Goal: Find specific page/section: Find specific page/section

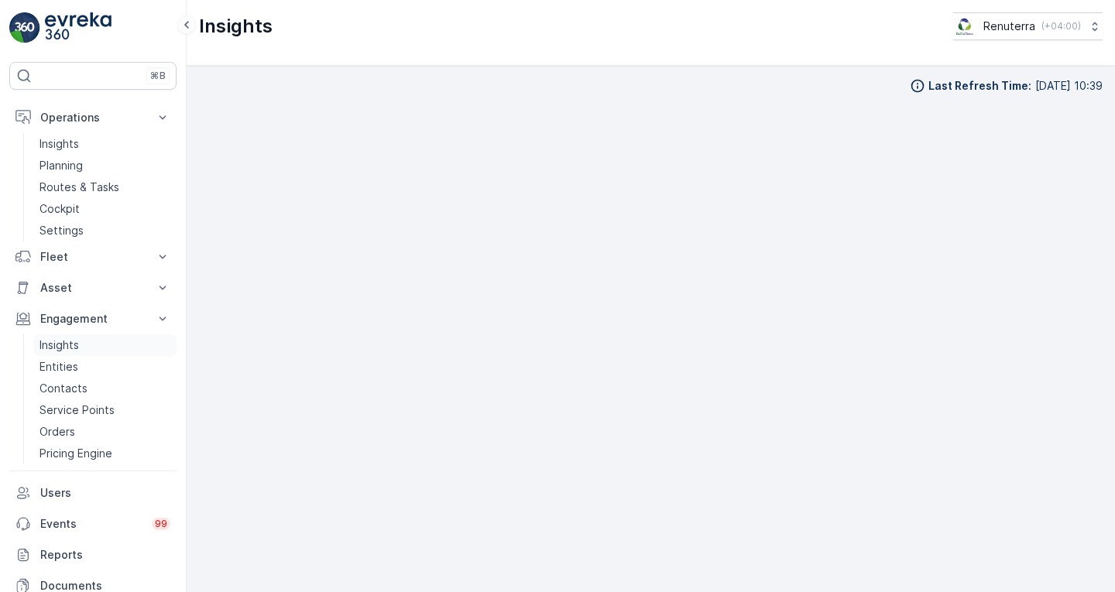
click at [105, 338] on link "Insights" at bounding box center [104, 345] width 143 height 22
click at [99, 339] on link "Insights" at bounding box center [104, 345] width 143 height 22
click at [84, 343] on link "Insights" at bounding box center [104, 345] width 143 height 22
click at [86, 346] on link "Insights" at bounding box center [104, 345] width 143 height 22
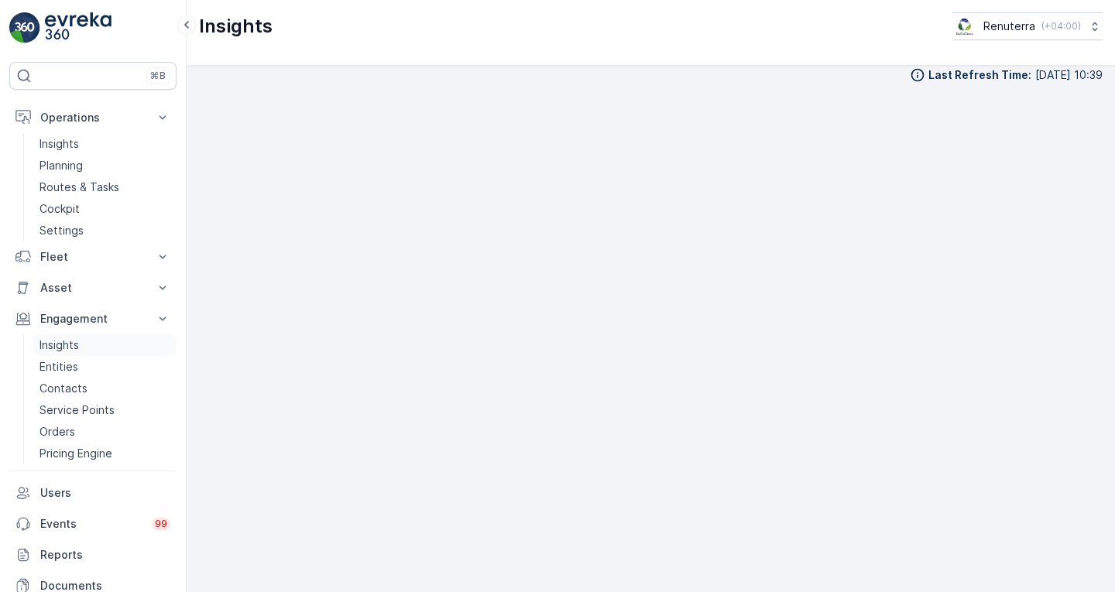
click at [70, 348] on p "Insights" at bounding box center [58, 345] width 39 height 15
click at [78, 141] on p "Insights" at bounding box center [58, 143] width 39 height 15
click at [94, 185] on p "Routes & Tasks" at bounding box center [79, 187] width 80 height 15
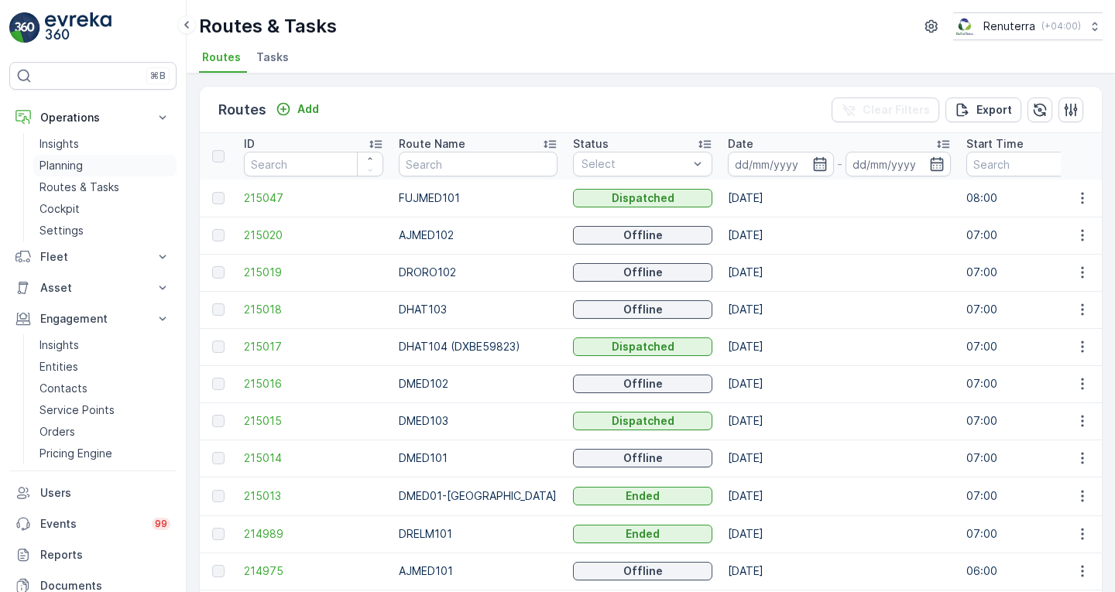
click at [76, 170] on p "Planning" at bounding box center [60, 165] width 43 height 15
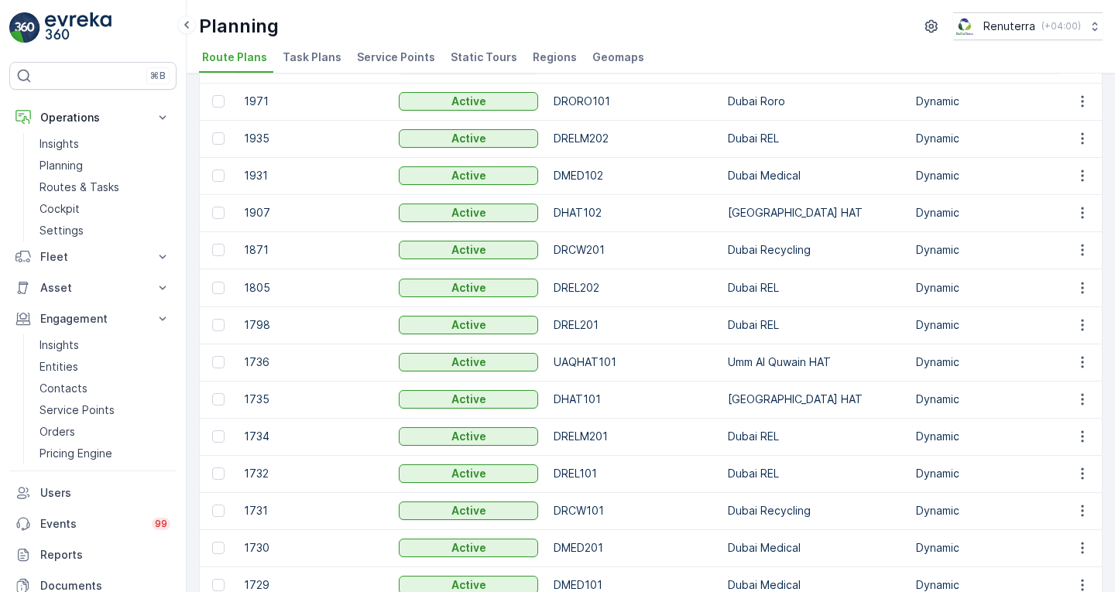
scroll to position [766, 0]
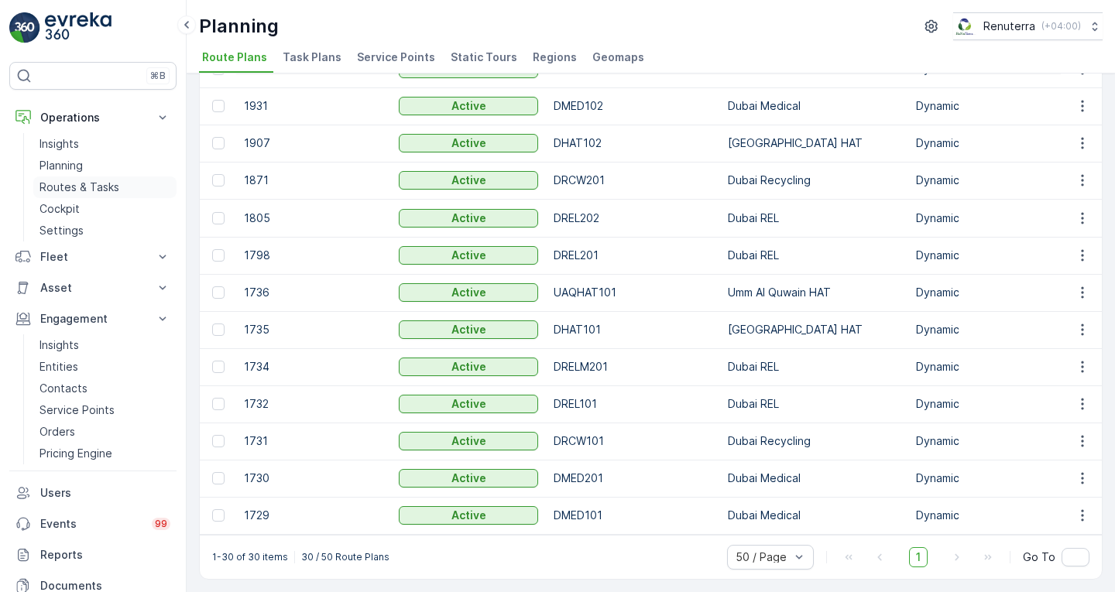
click at [91, 184] on p "Routes & Tasks" at bounding box center [79, 187] width 80 height 15
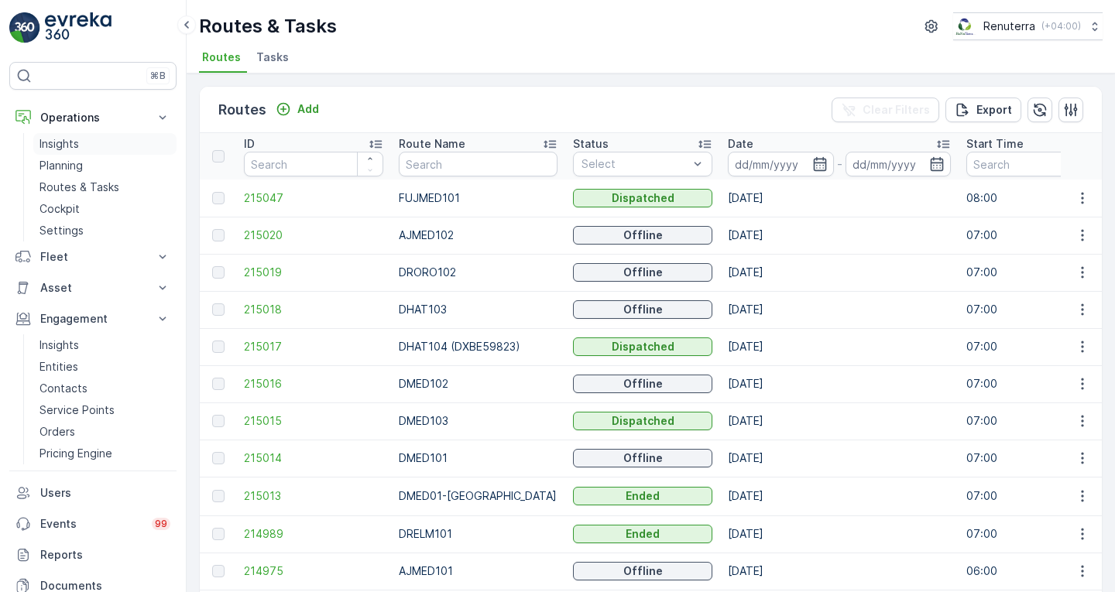
drag, startPoint x: 96, startPoint y: 133, endPoint x: 79, endPoint y: 136, distance: 17.3
click at [79, 136] on link "Insights" at bounding box center [104, 144] width 143 height 22
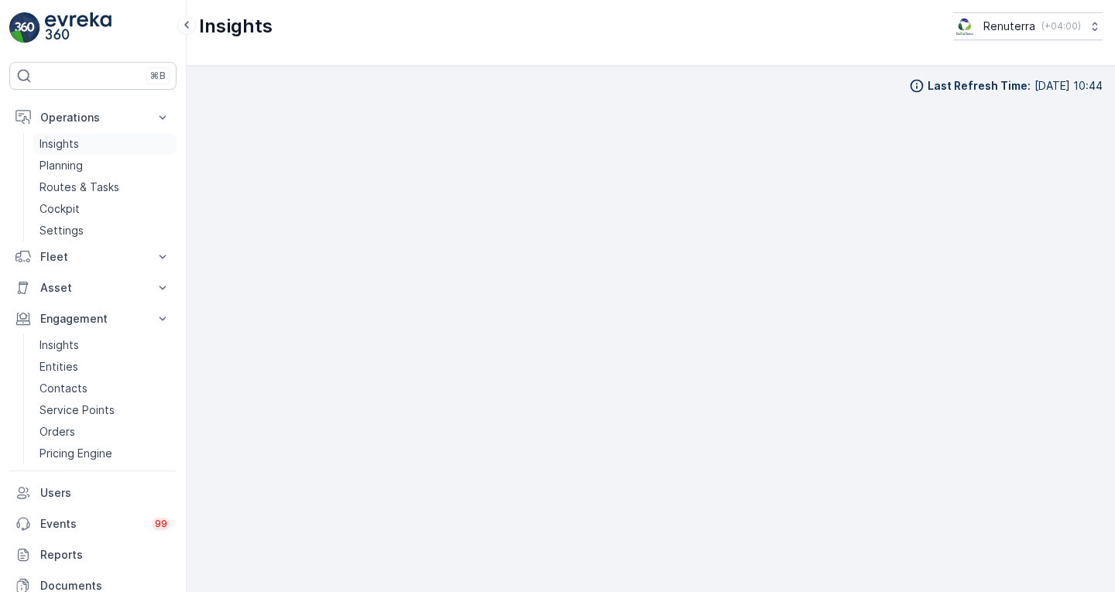
click at [70, 143] on p "Insights" at bounding box center [58, 143] width 39 height 15
click at [70, 147] on p "Insights" at bounding box center [58, 143] width 39 height 15
click at [89, 183] on p "Routes & Tasks" at bounding box center [79, 187] width 80 height 15
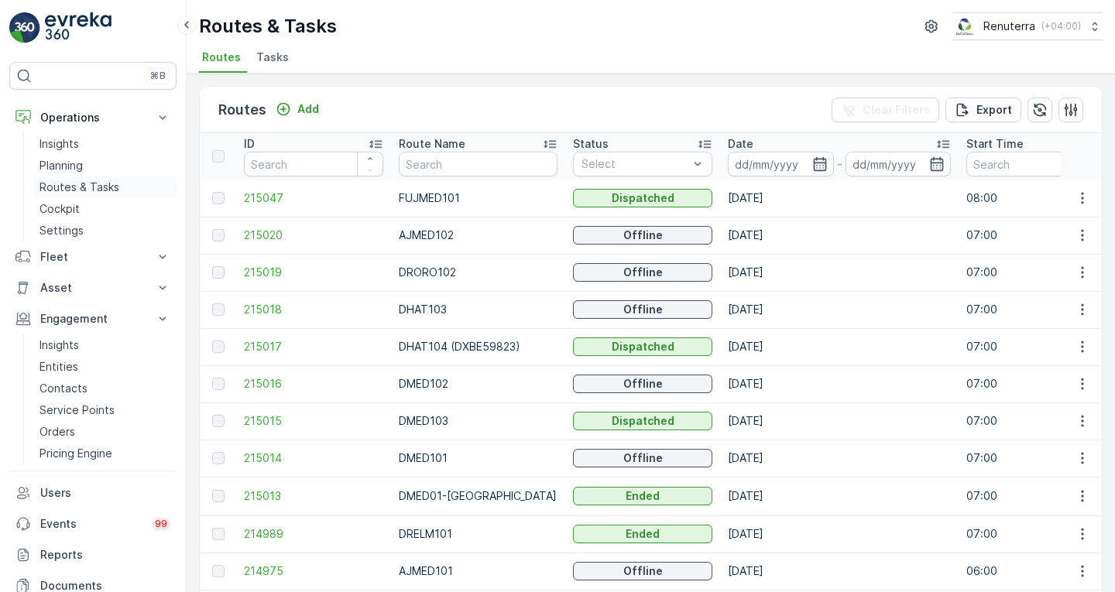
click at [98, 183] on p "Routes & Tasks" at bounding box center [79, 187] width 80 height 15
click at [75, 163] on p "Planning" at bounding box center [60, 165] width 43 height 15
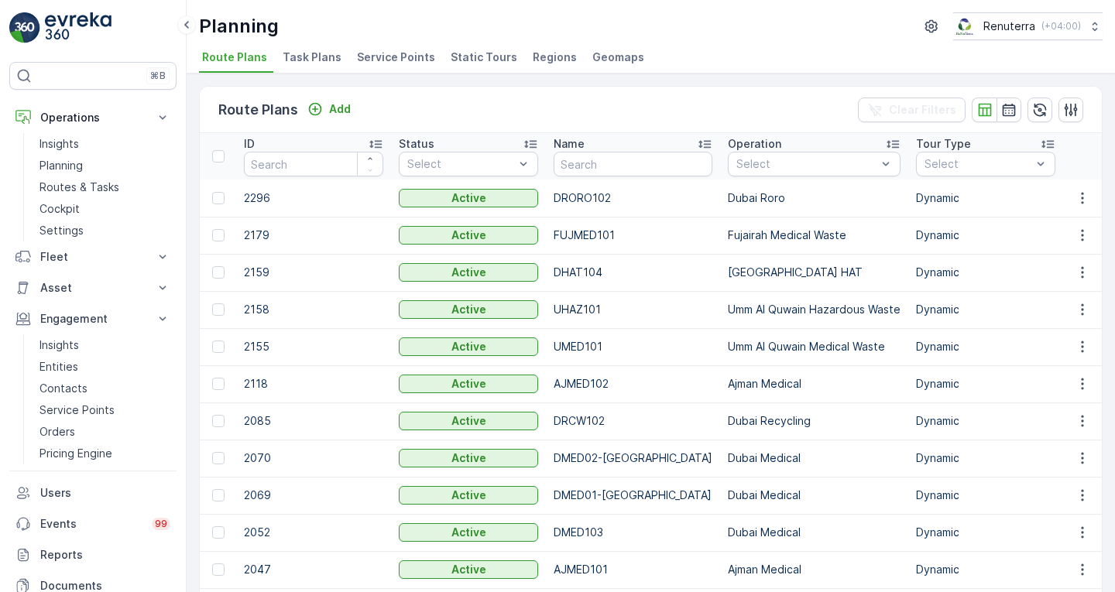
click at [308, 57] on span "Task Plans" at bounding box center [312, 57] width 59 height 15
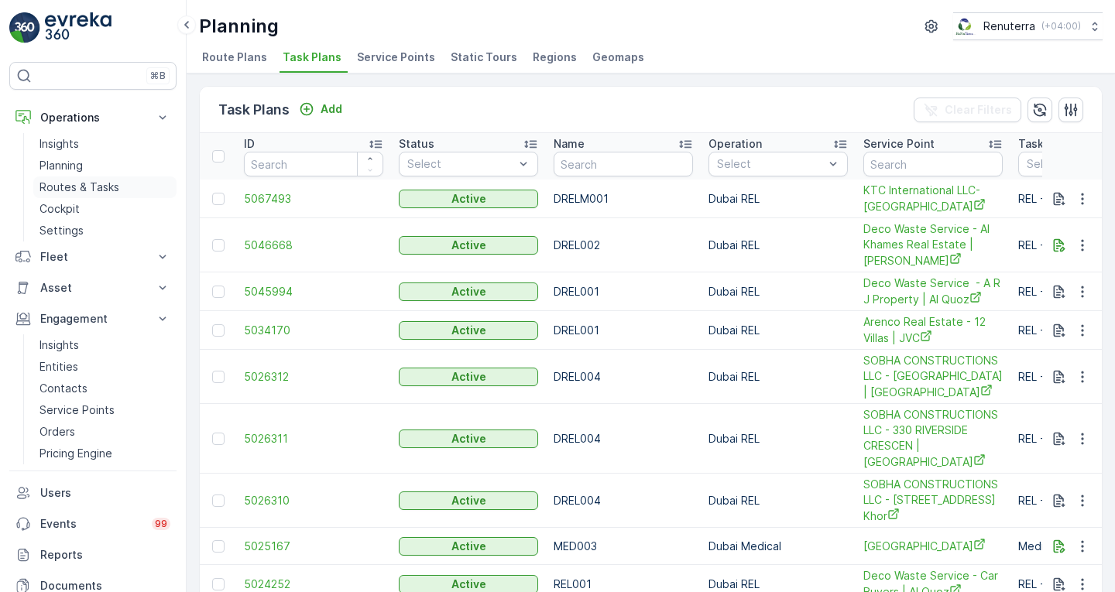
click at [96, 188] on p "Routes & Tasks" at bounding box center [79, 187] width 80 height 15
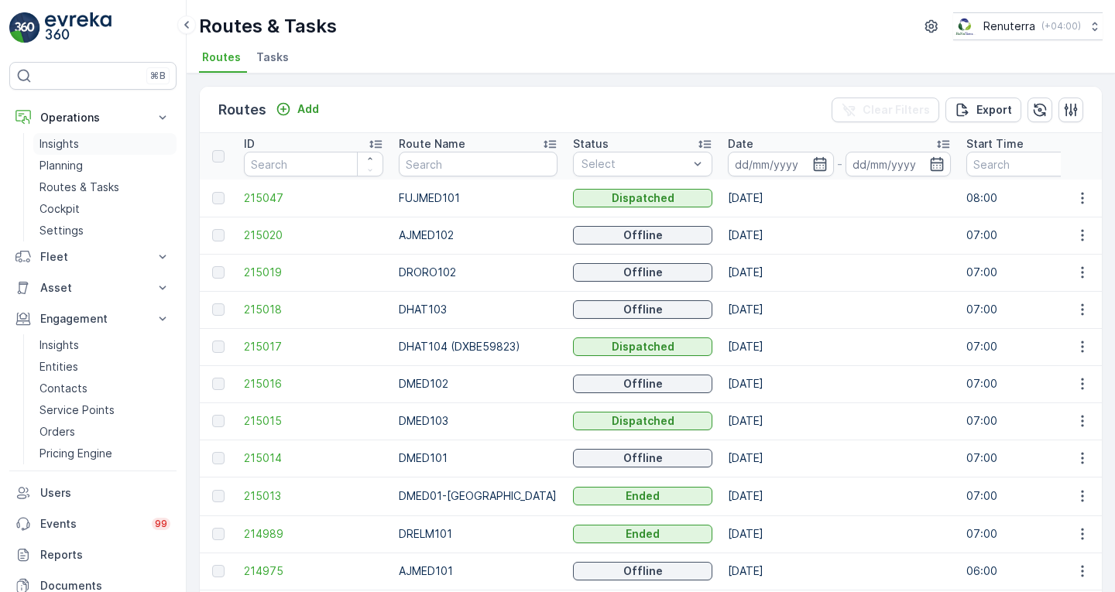
click at [63, 142] on p "Insights" at bounding box center [58, 143] width 39 height 15
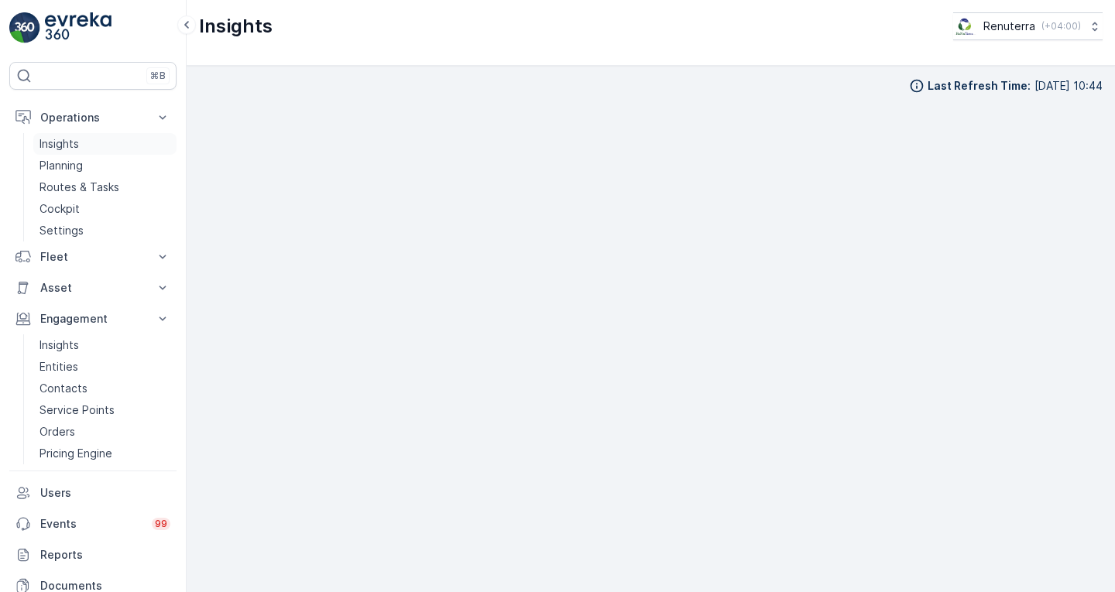
click at [92, 140] on link "Insights" at bounding box center [104, 144] width 143 height 22
click at [72, 151] on link "Insights" at bounding box center [104, 144] width 143 height 22
click at [78, 145] on p "Insights" at bounding box center [58, 143] width 39 height 15
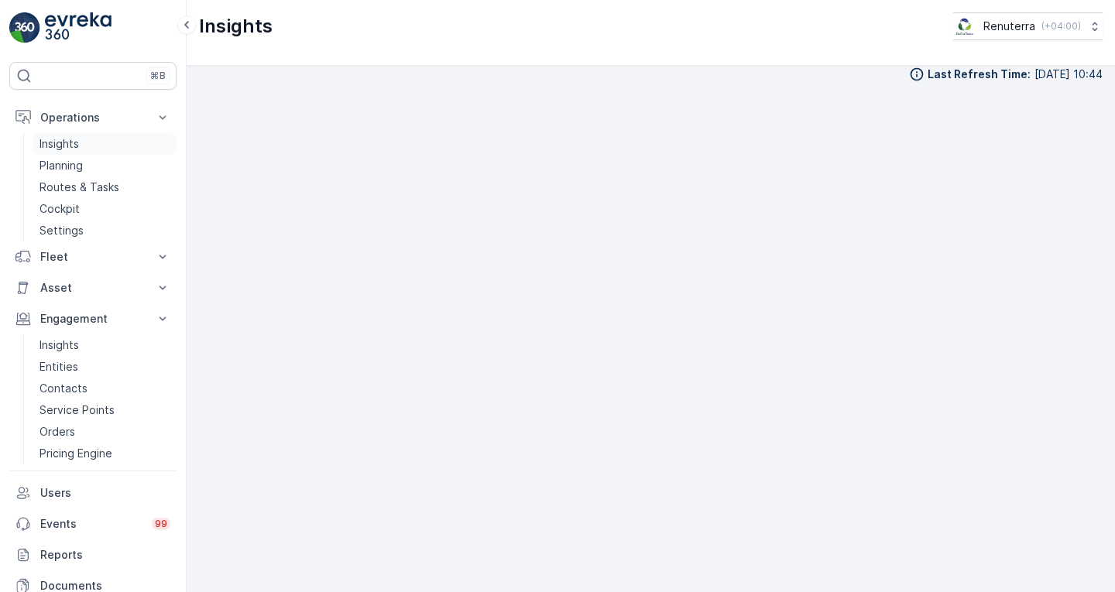
click at [77, 145] on p "Insights" at bounding box center [58, 143] width 39 height 15
click at [79, 147] on link "Insights" at bounding box center [104, 144] width 143 height 22
click at [77, 139] on p "Insights" at bounding box center [58, 143] width 39 height 15
click at [81, 137] on link "Insights" at bounding box center [104, 144] width 143 height 22
